Goal: Task Accomplishment & Management: Use online tool/utility

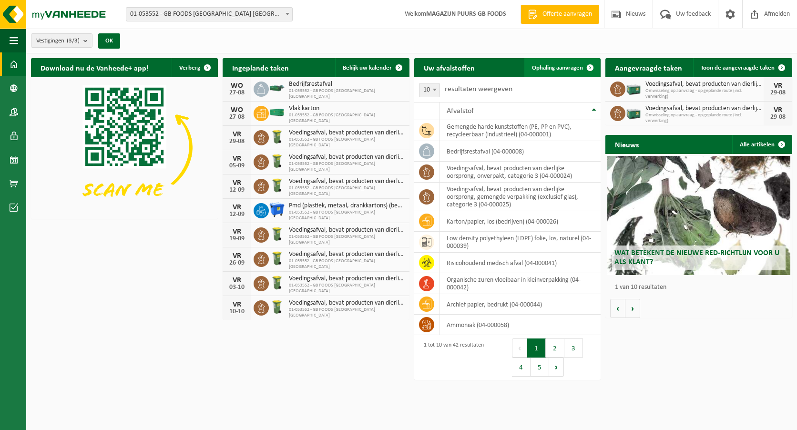
click at [573, 72] on link "Ophaling aanvragen" at bounding box center [561, 67] width 75 height 19
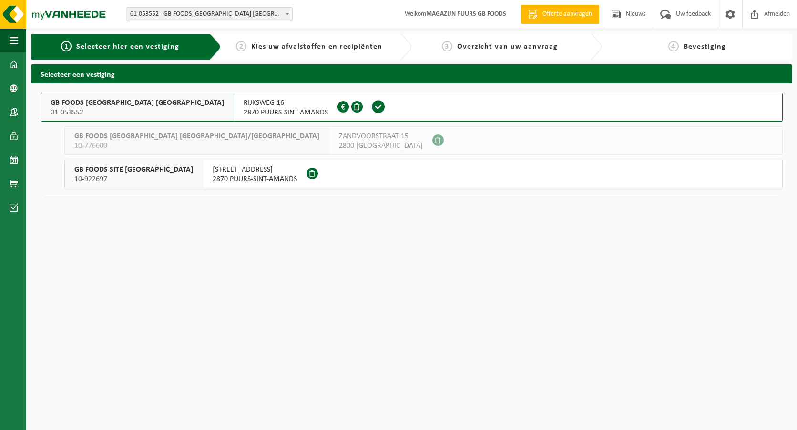
click at [114, 108] on span "01-053552" at bounding box center [138, 113] width 174 height 10
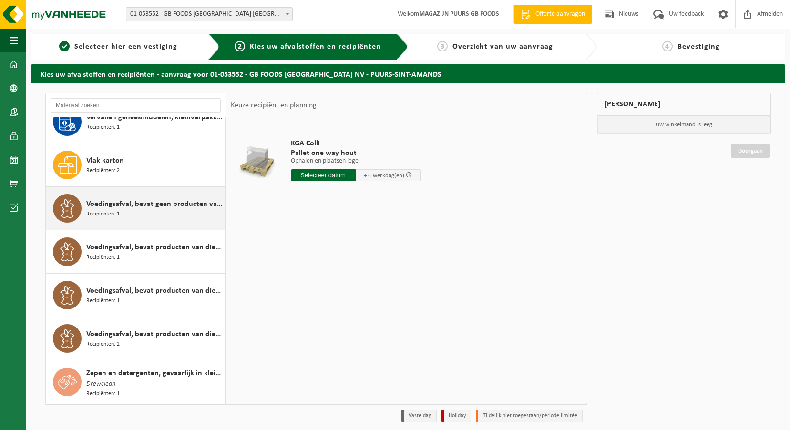
scroll to position [1449, 0]
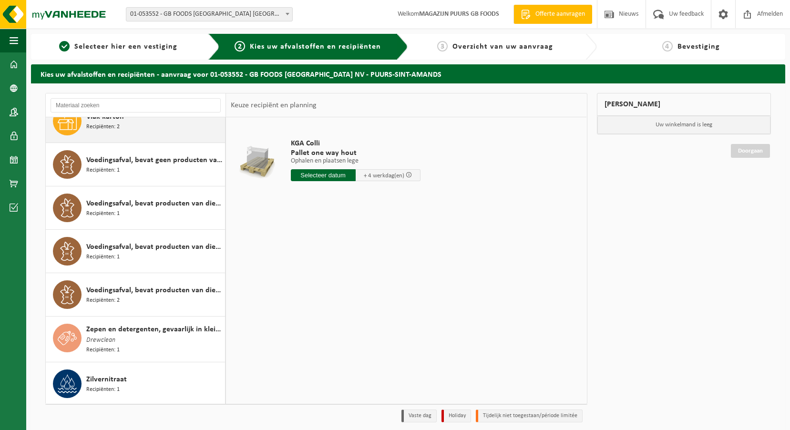
click at [150, 124] on div "Vlak karton Recipiënten: 2" at bounding box center [154, 121] width 136 height 29
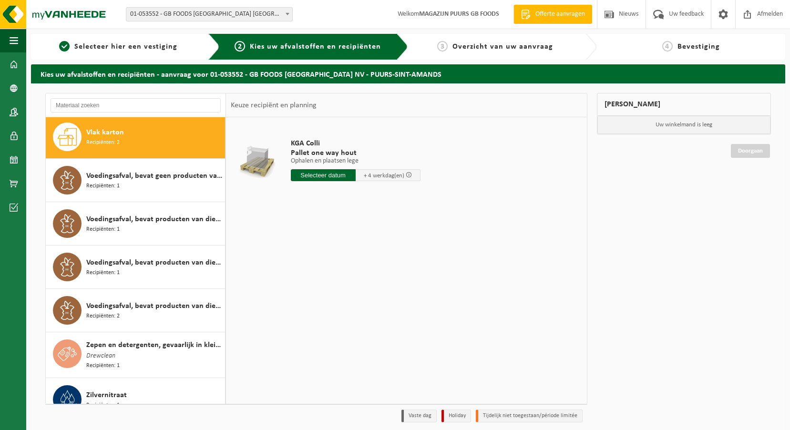
scroll to position [1432, 0]
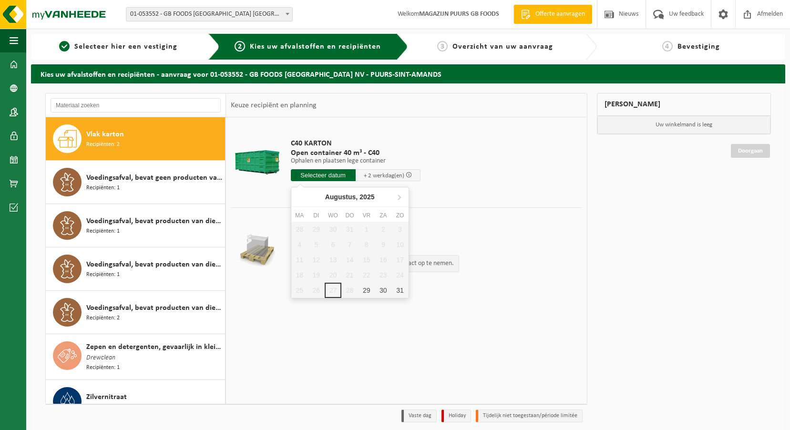
drag, startPoint x: 305, startPoint y: 176, endPoint x: 310, endPoint y: 177, distance: 5.0
click at [306, 176] on input "text" at bounding box center [323, 175] width 65 height 12
click at [362, 289] on div "29" at bounding box center [366, 290] width 17 height 15
type input "Van 2025-08-29"
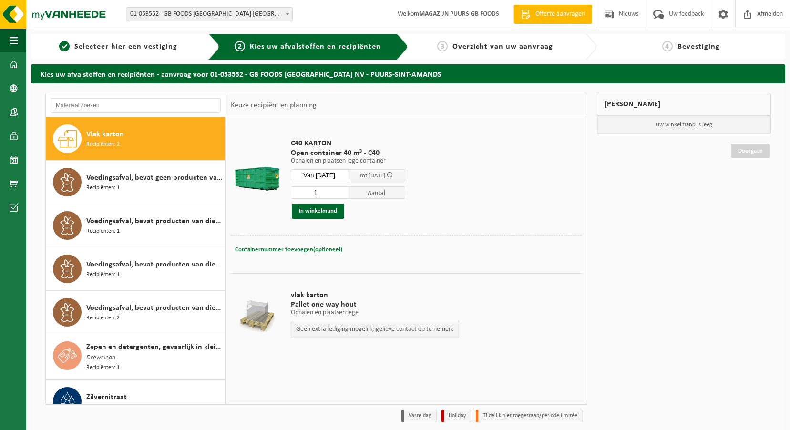
click at [300, 249] on span "Containernummer toevoegen(optioneel)" at bounding box center [288, 249] width 107 height 6
type input "c40-1475"
click at [302, 212] on button "In winkelmand" at bounding box center [318, 211] width 52 height 15
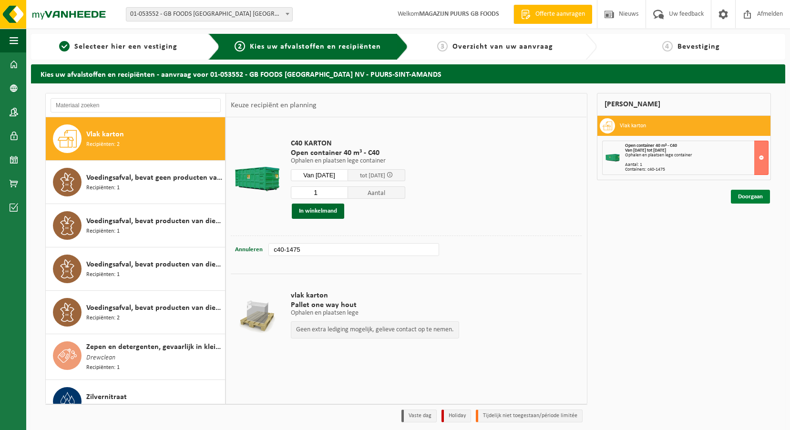
click at [745, 203] on link "Doorgaan" at bounding box center [750, 197] width 39 height 14
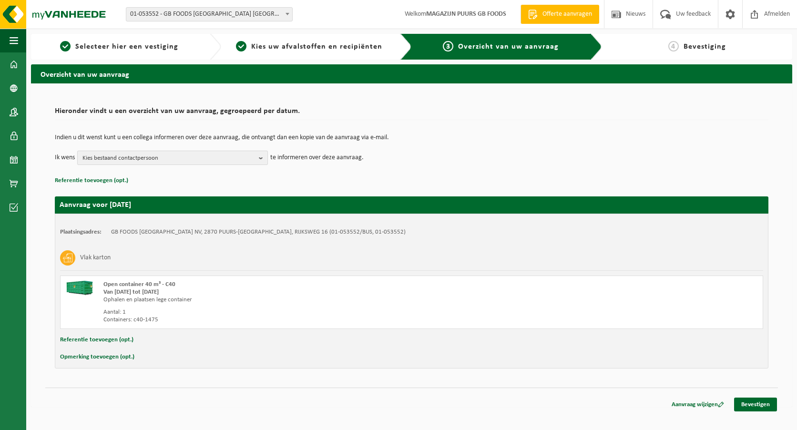
click at [181, 162] on span "Kies bestaand contactpersoon" at bounding box center [168, 158] width 173 height 14
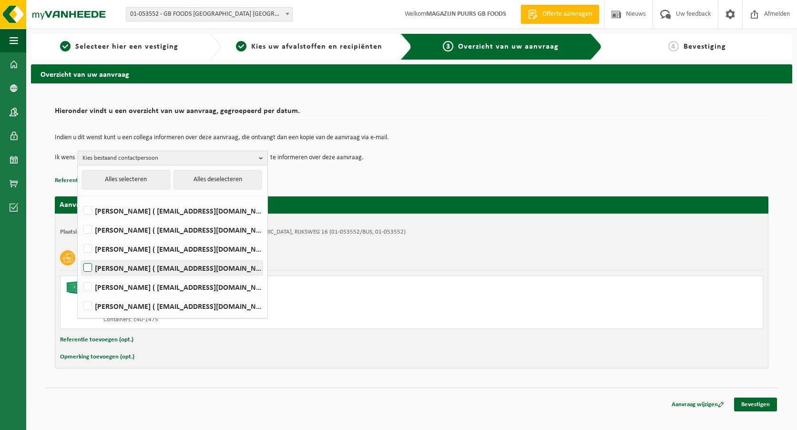
click at [177, 266] on label "Andre Reyniers ( andre_reyniers@thegbfoods.com )" at bounding box center [172, 268] width 181 height 14
click at [80, 256] on input "Andre Reyniers ( andre_reyniers@thegbfoods.com )" at bounding box center [80, 256] width 0 height 0
checkbox input "true"
click at [167, 307] on label "Said Tizi ( said_tizi@thegbfoods.com )" at bounding box center [172, 306] width 181 height 14
click at [80, 294] on input "Said Tizi ( said_tizi@thegbfoods.com )" at bounding box center [80, 294] width 0 height 0
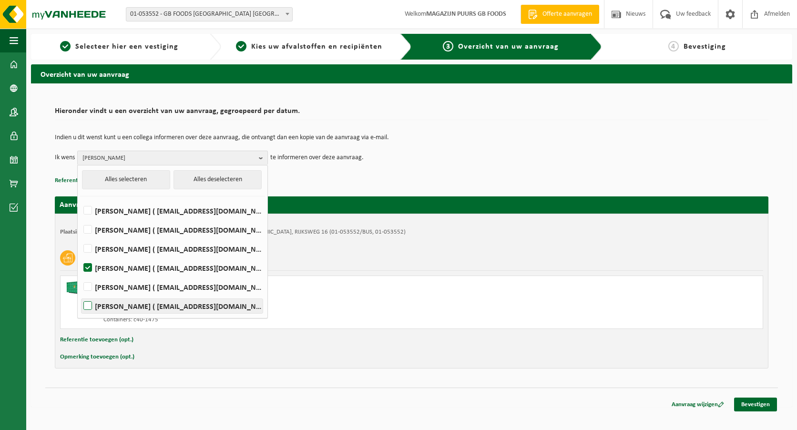
checkbox input "true"
click at [738, 402] on link "Bevestigen" at bounding box center [755, 405] width 43 height 14
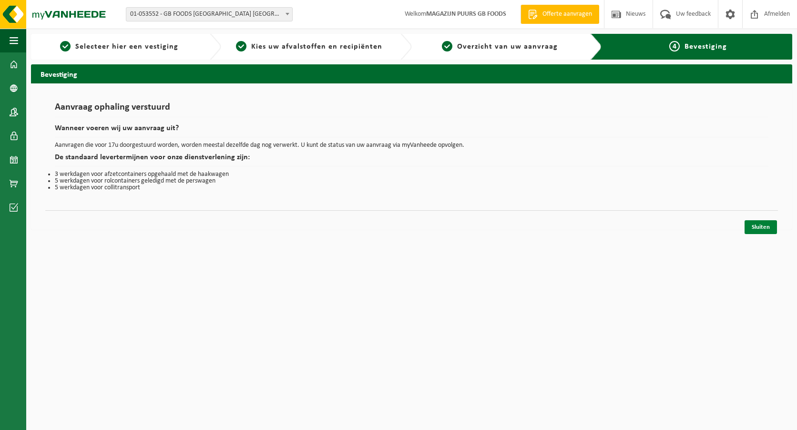
click at [750, 225] on link "Sluiten" at bounding box center [761, 227] width 32 height 14
